Goal: Task Accomplishment & Management: Manage account settings

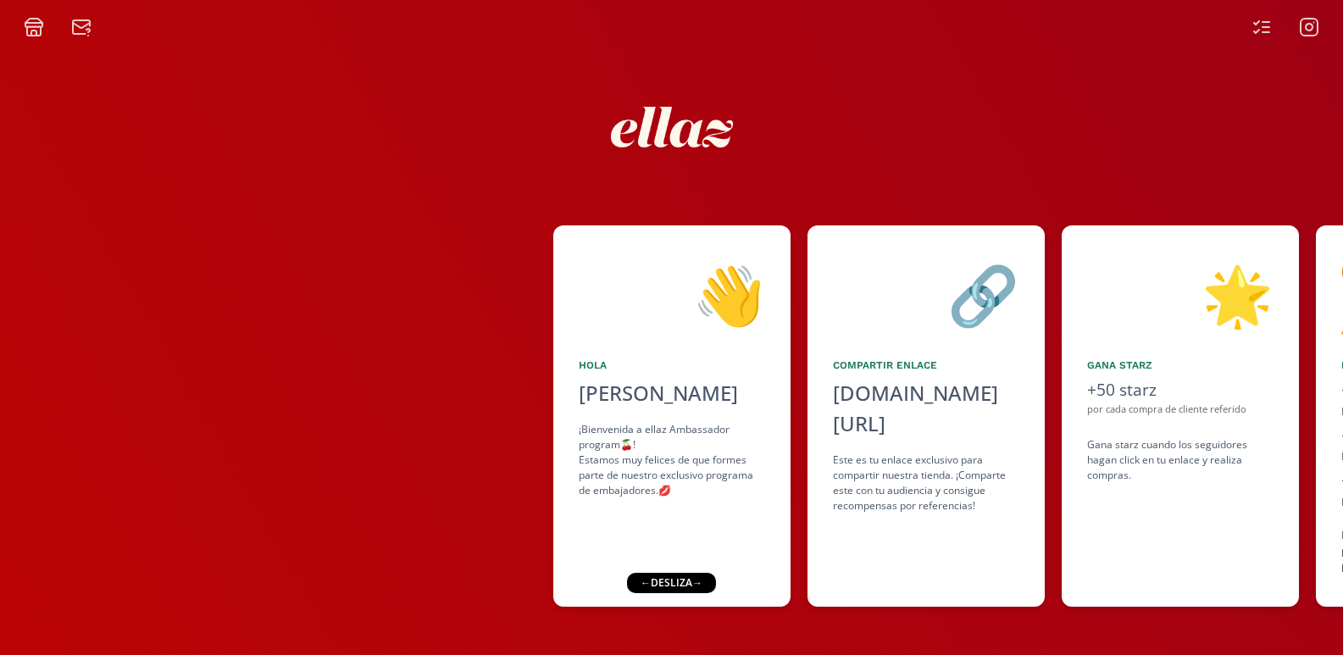
scroll to position [0, 1034]
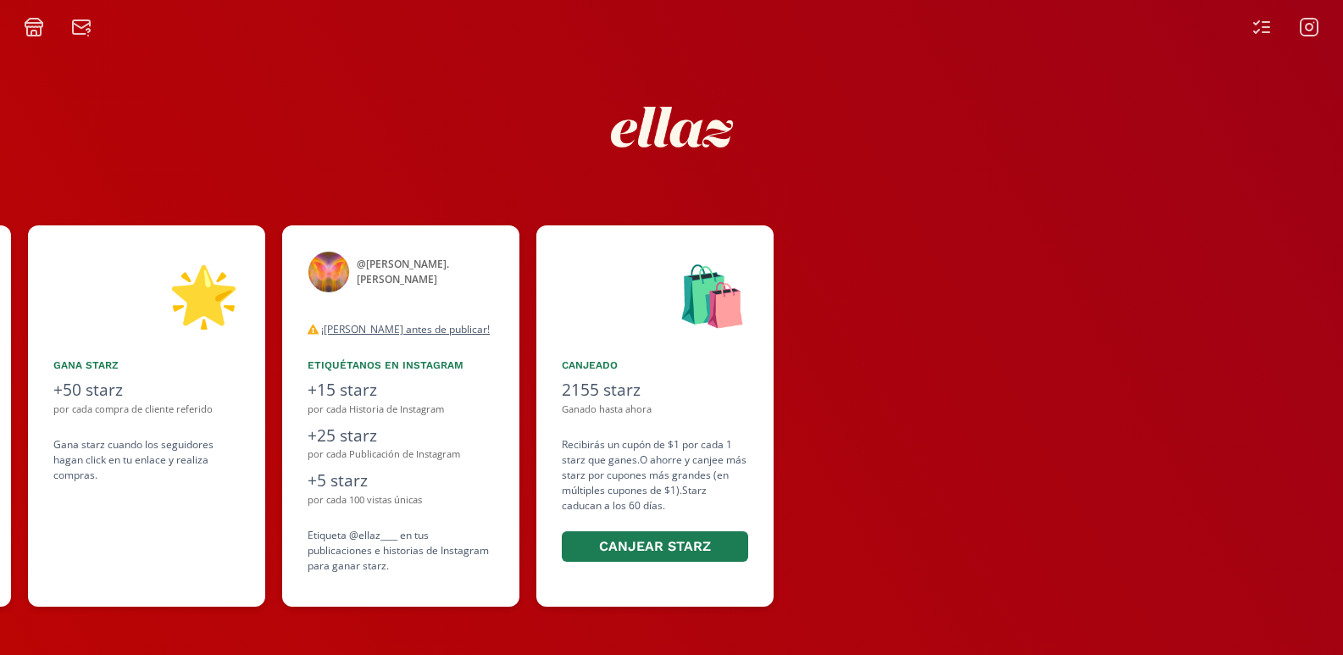
drag, startPoint x: 1112, startPoint y: 273, endPoint x: 564, endPoint y: 290, distance: 548.7
click at [564, 290] on div "👋 [PERSON_NAME] ¡Bienvenida a ellaz Ambassador program🍒! Estamos muy felices de…" at bounding box center [671, 416] width 1343 height 398
click at [1272, 31] on div at bounding box center [1286, 27] width 88 height 20
click at [1263, 27] on icon at bounding box center [1266, 27] width 7 height 0
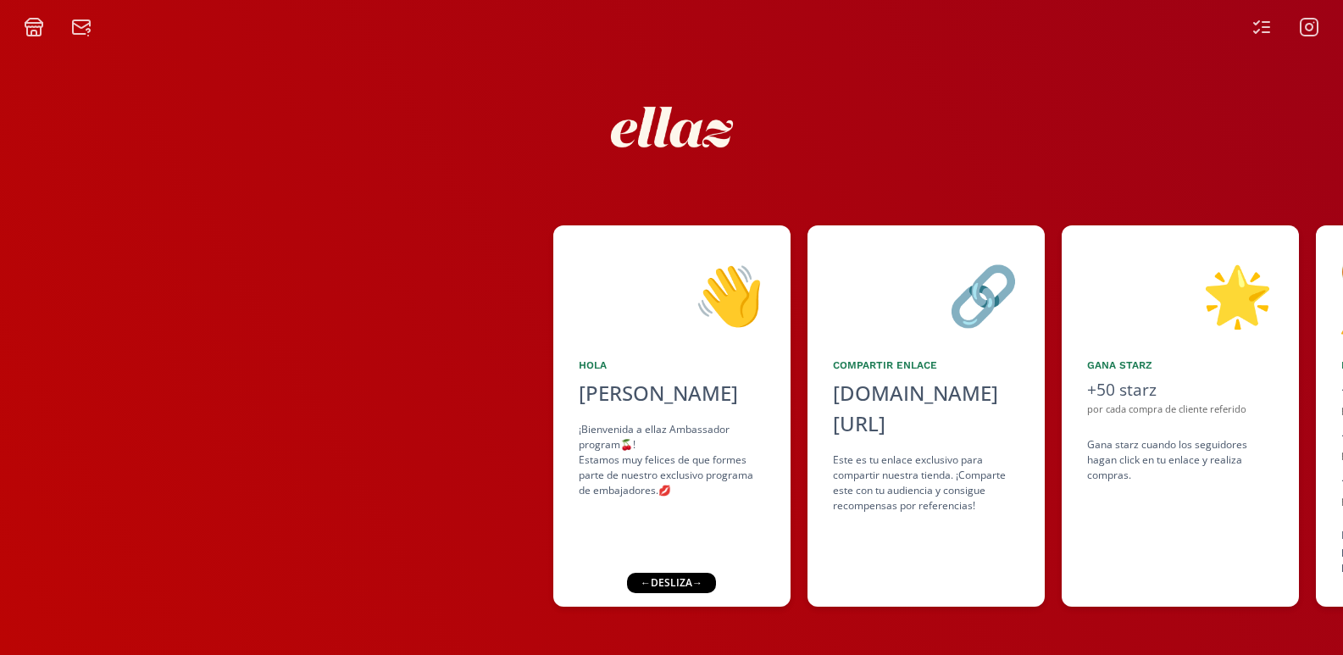
scroll to position [0, 1034]
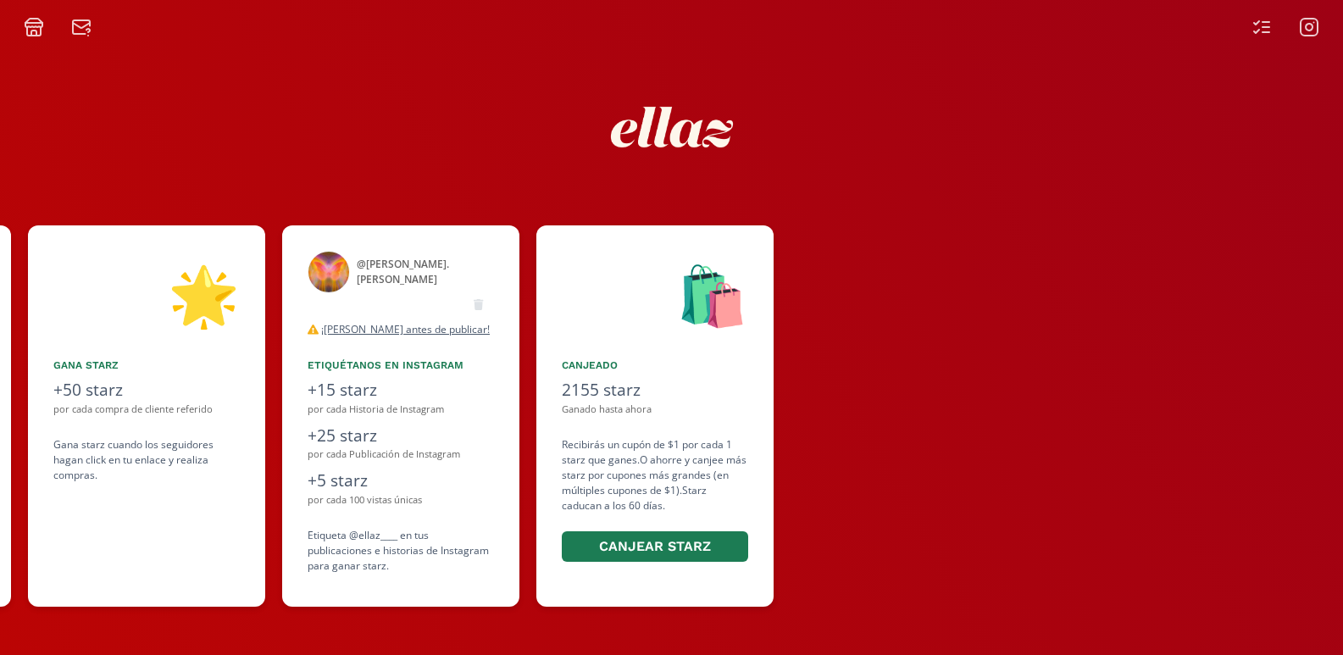
drag, startPoint x: 998, startPoint y: 274, endPoint x: 480, endPoint y: 275, distance: 517.9
click at [480, 275] on div "👋 [PERSON_NAME] ¡Bienvenida a ellaz Ambassador program🍒! Estamos muy felices de…" at bounding box center [671, 416] width 1343 height 398
drag, startPoint x: 383, startPoint y: 266, endPoint x: 705, endPoint y: 257, distance: 322.2
click at [705, 257] on div "👋 [PERSON_NAME] ¡Bienvenida a ellaz Ambassador program🍒! Estamos muy felices de…" at bounding box center [671, 416] width 1343 height 398
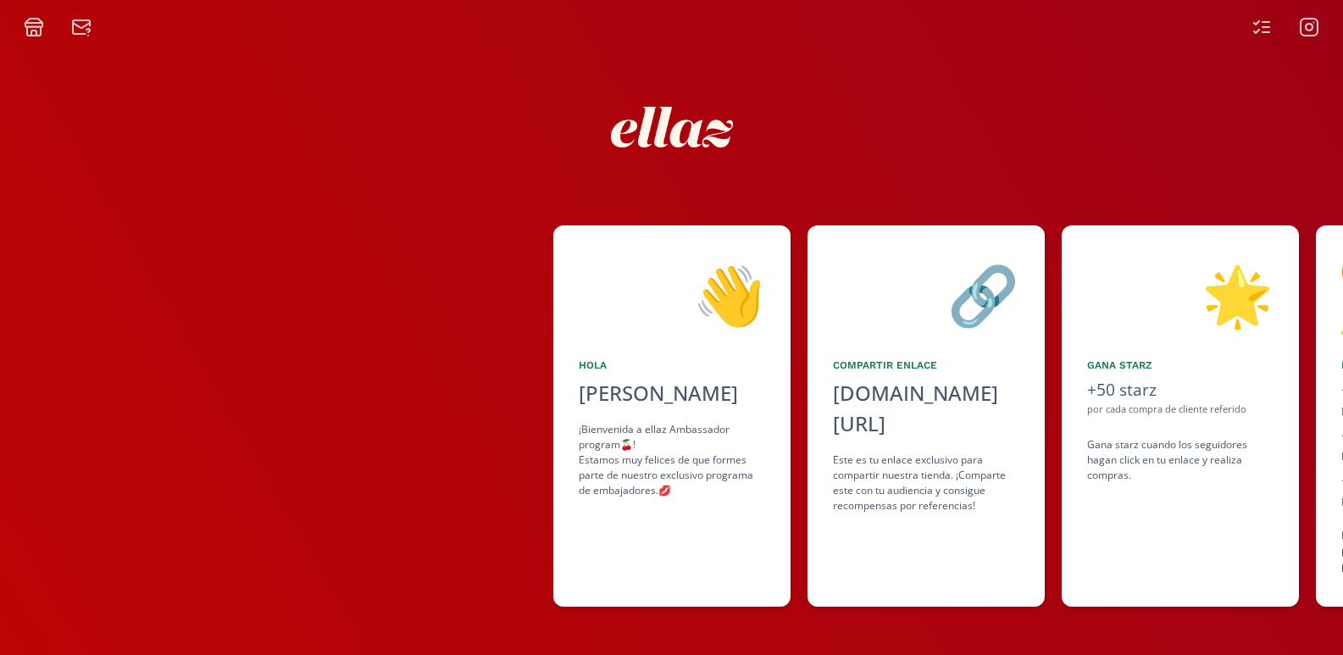
scroll to position [0, 81]
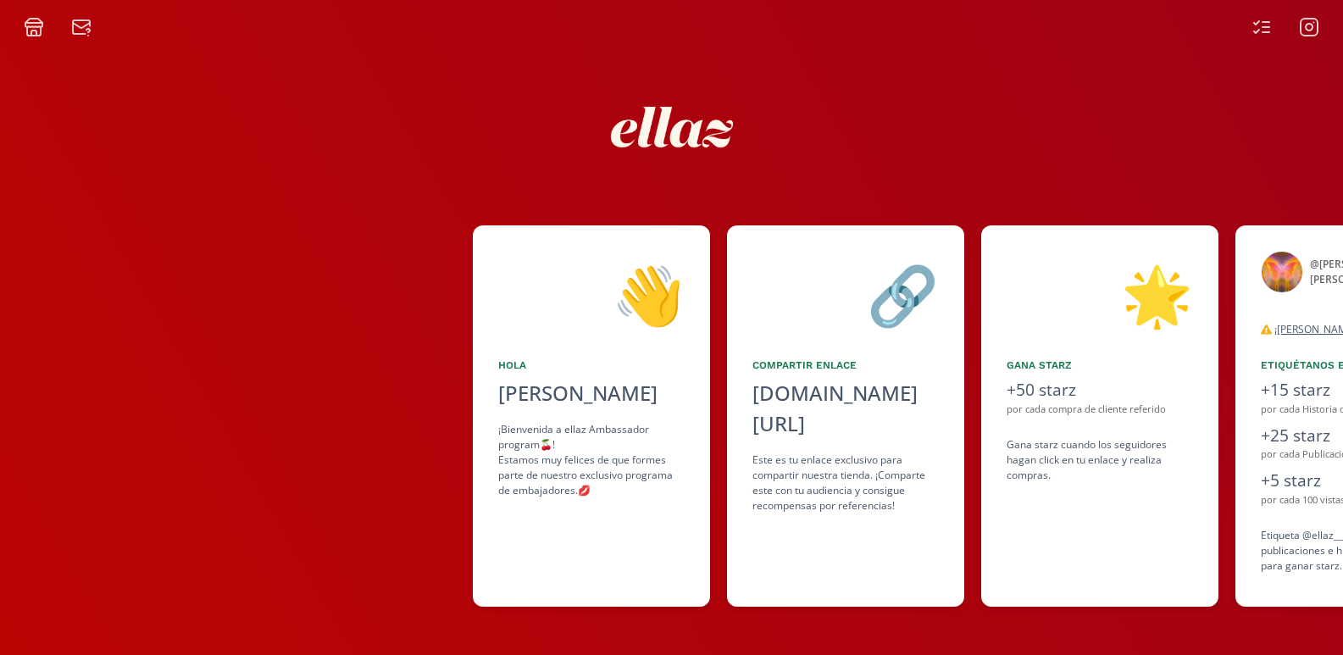
drag, startPoint x: 183, startPoint y: 258, endPoint x: 501, endPoint y: 253, distance: 317.9
click at [501, 253] on div "👋 [PERSON_NAME] ¡Bienvenida a ellaz Ambassador program🍒! Estamos muy felices de…" at bounding box center [671, 416] width 1343 height 398
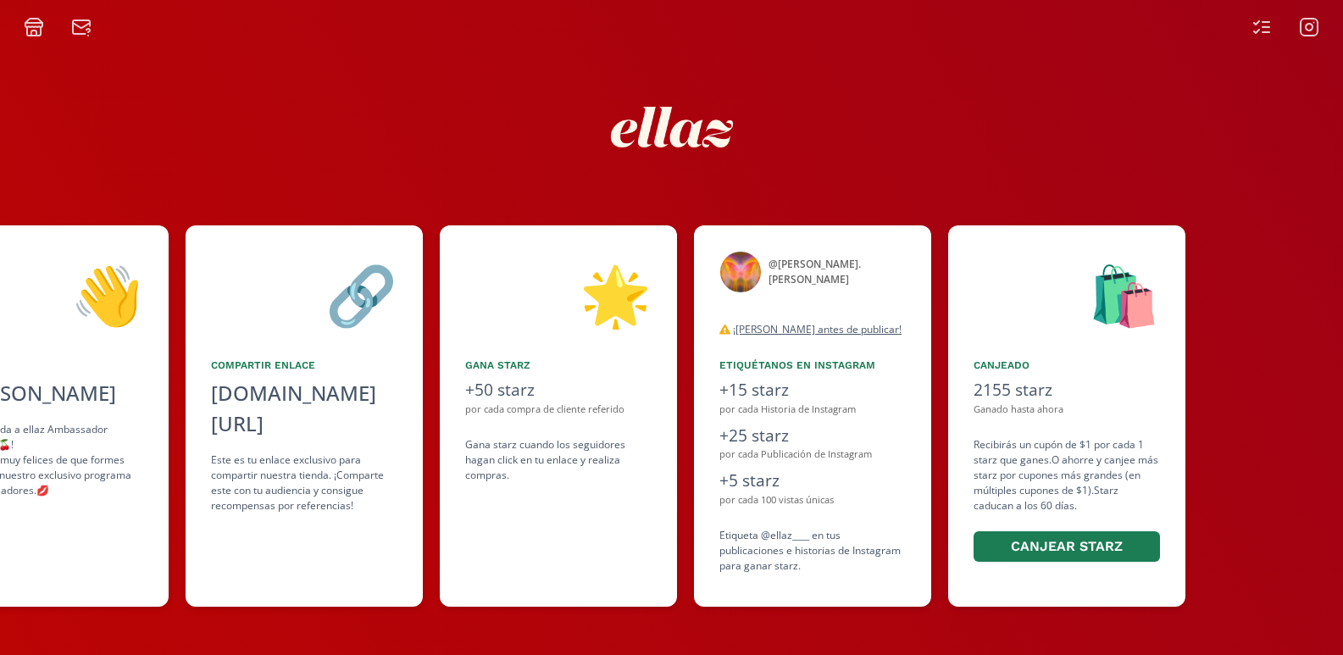
scroll to position [0, 1034]
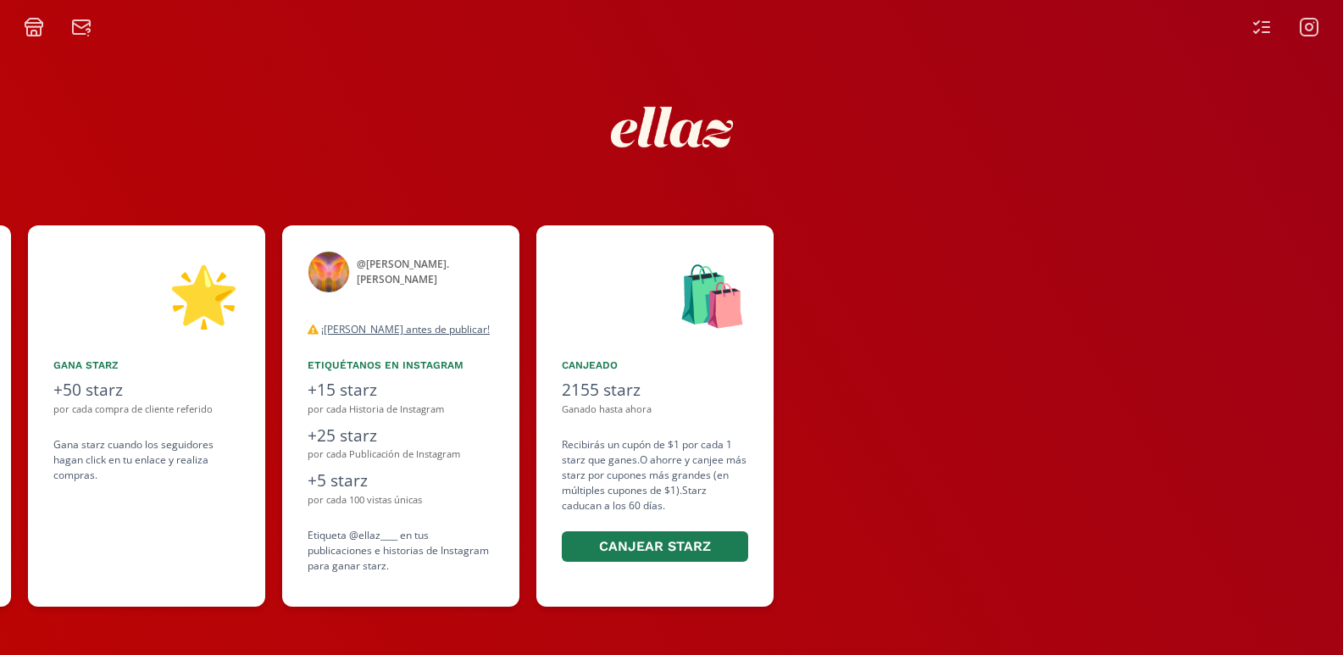
drag, startPoint x: 1012, startPoint y: 253, endPoint x: 275, endPoint y: 324, distance: 739.9
click at [275, 324] on div "🌟 Gana starz +50 starz por cada compra de cliente referido Gana starz cuando lo…" at bounding box center [155, 415] width 254 height 381
click at [1267, 30] on icon at bounding box center [1262, 27] width 20 height 20
